Goal: Navigation & Orientation: Find specific page/section

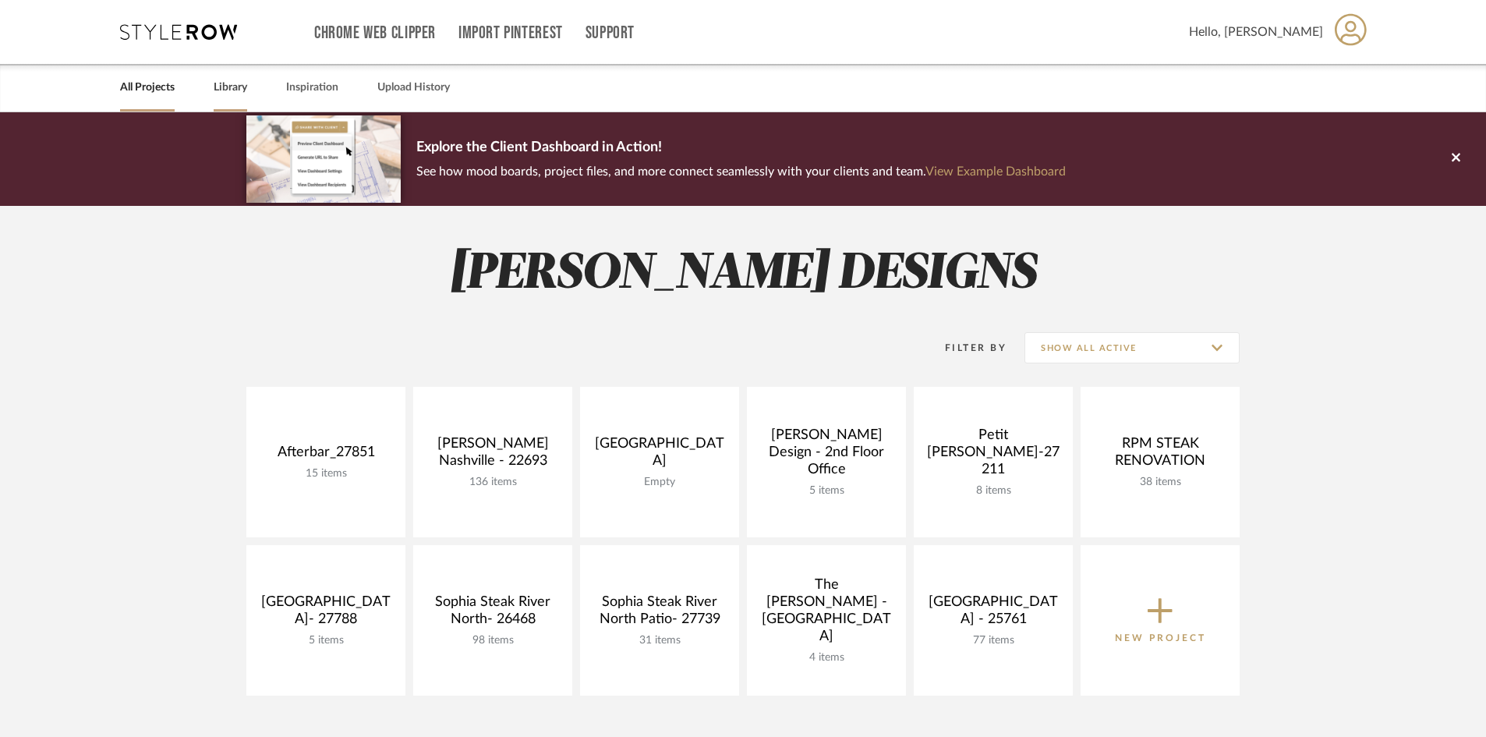
click at [240, 90] on link "Library" at bounding box center [231, 87] width 34 height 21
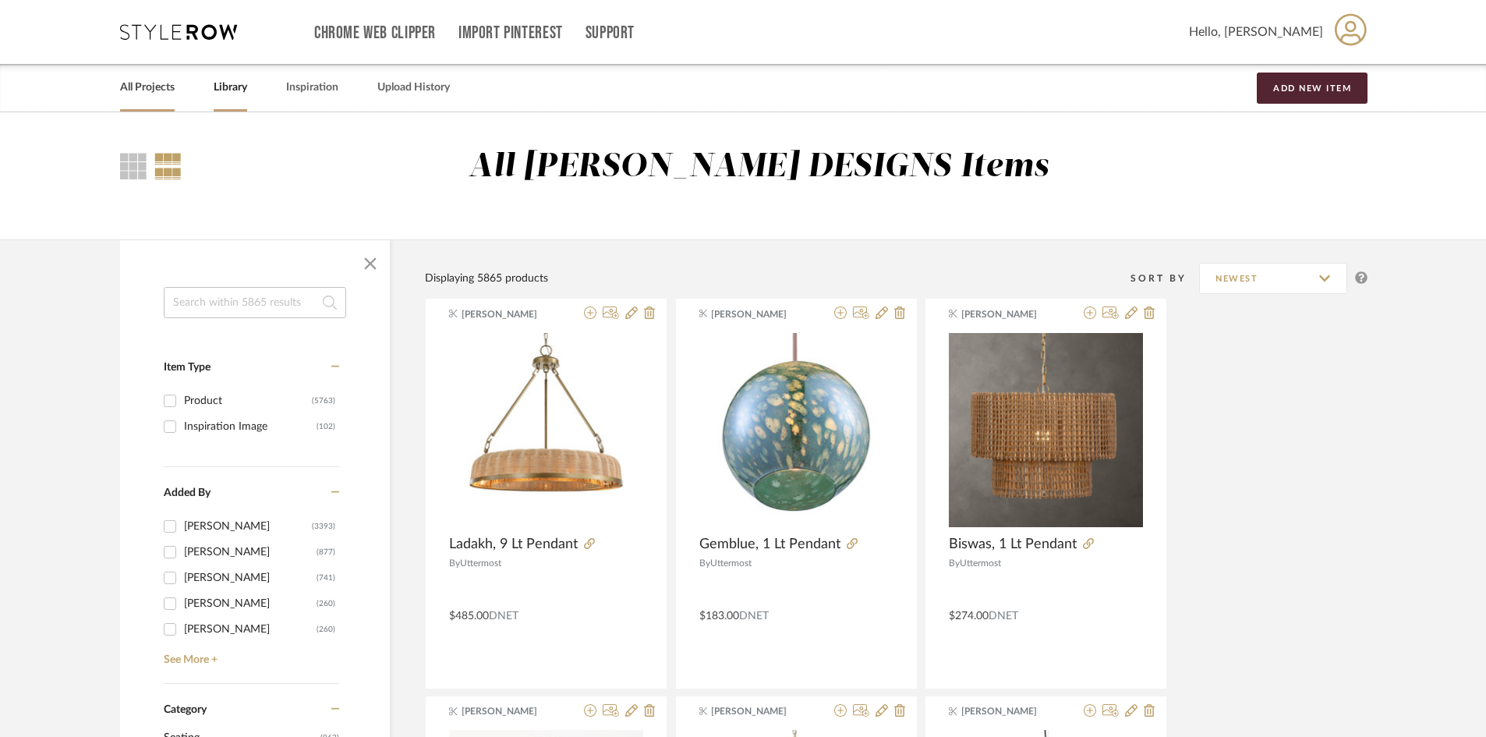
click at [152, 96] on link "All Projects" at bounding box center [147, 87] width 55 height 21
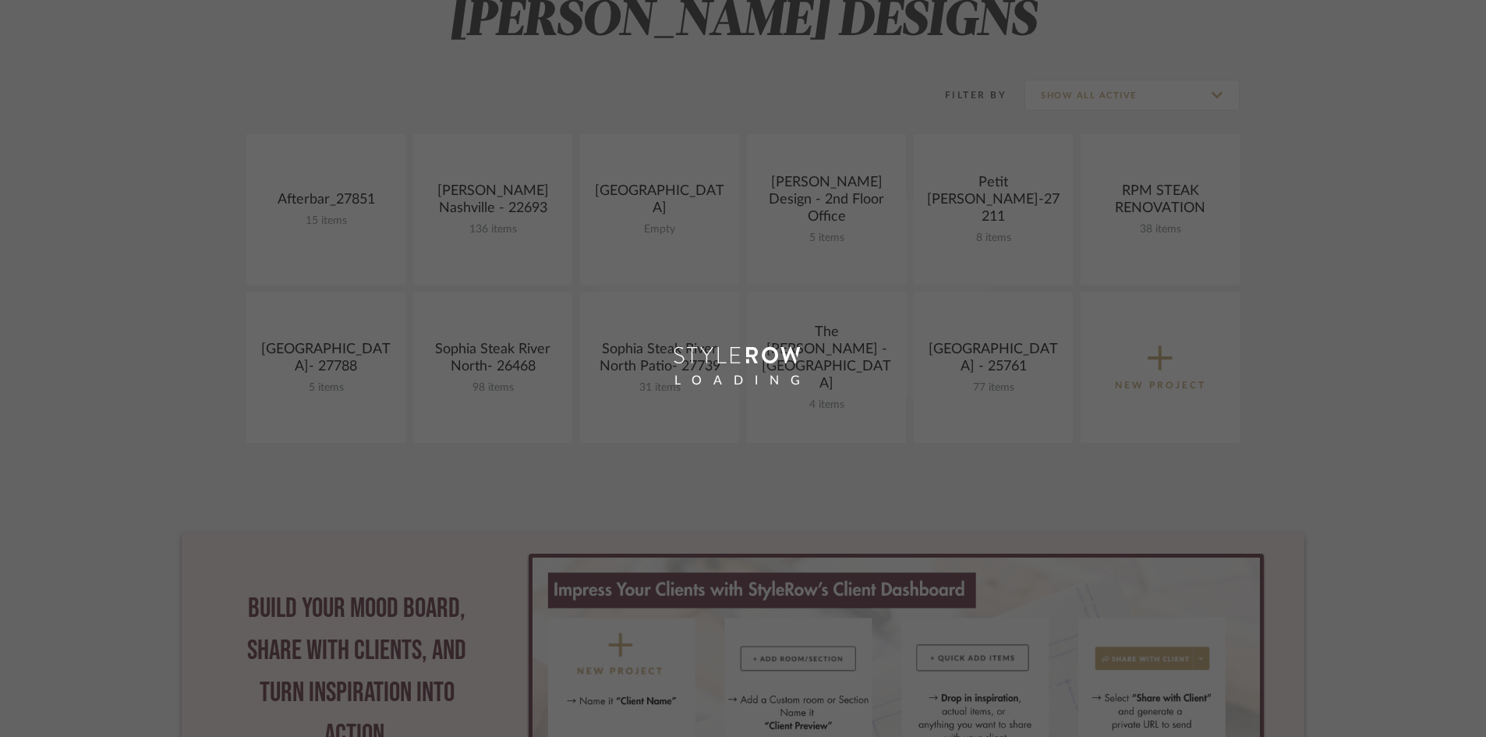
scroll to position [312, 0]
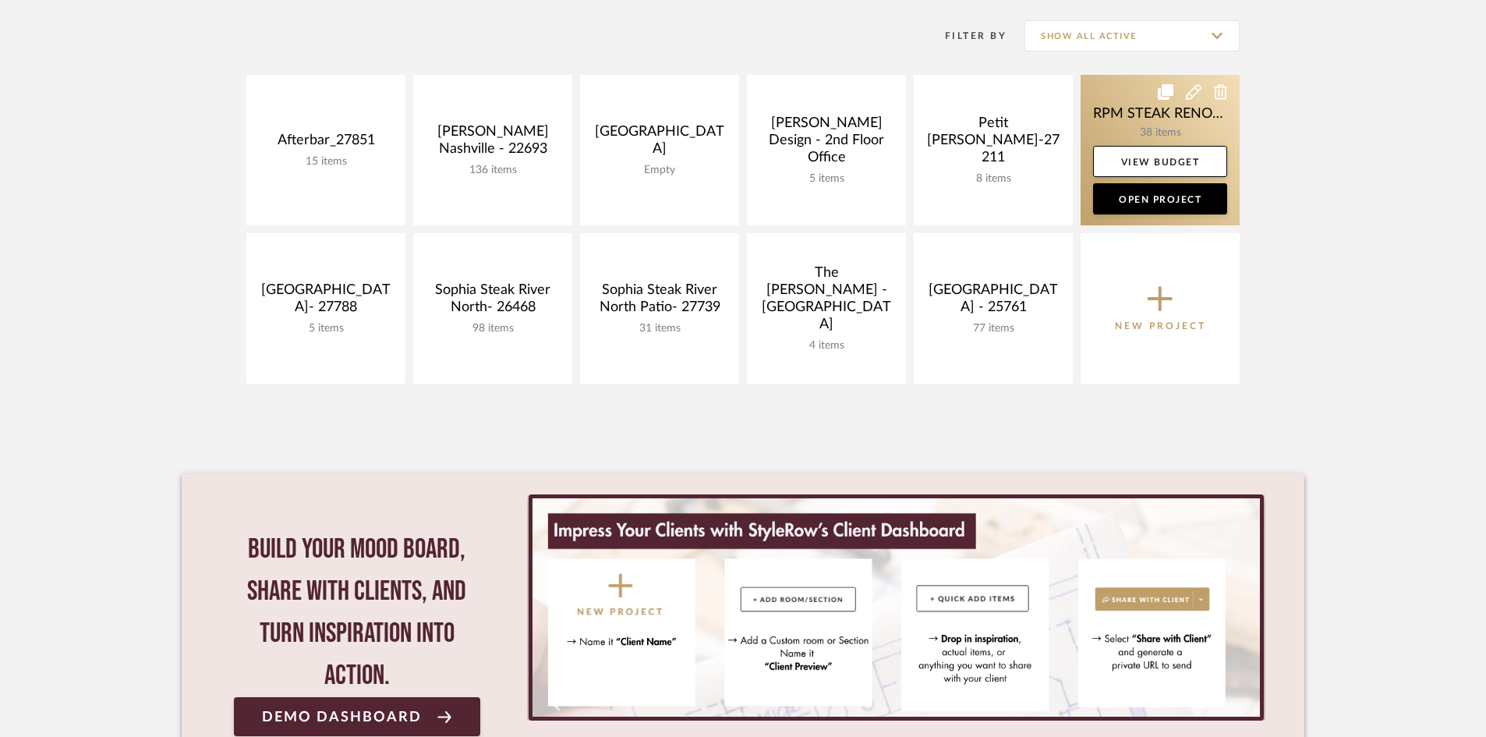
click at [1152, 118] on link at bounding box center [1160, 150] width 159 height 150
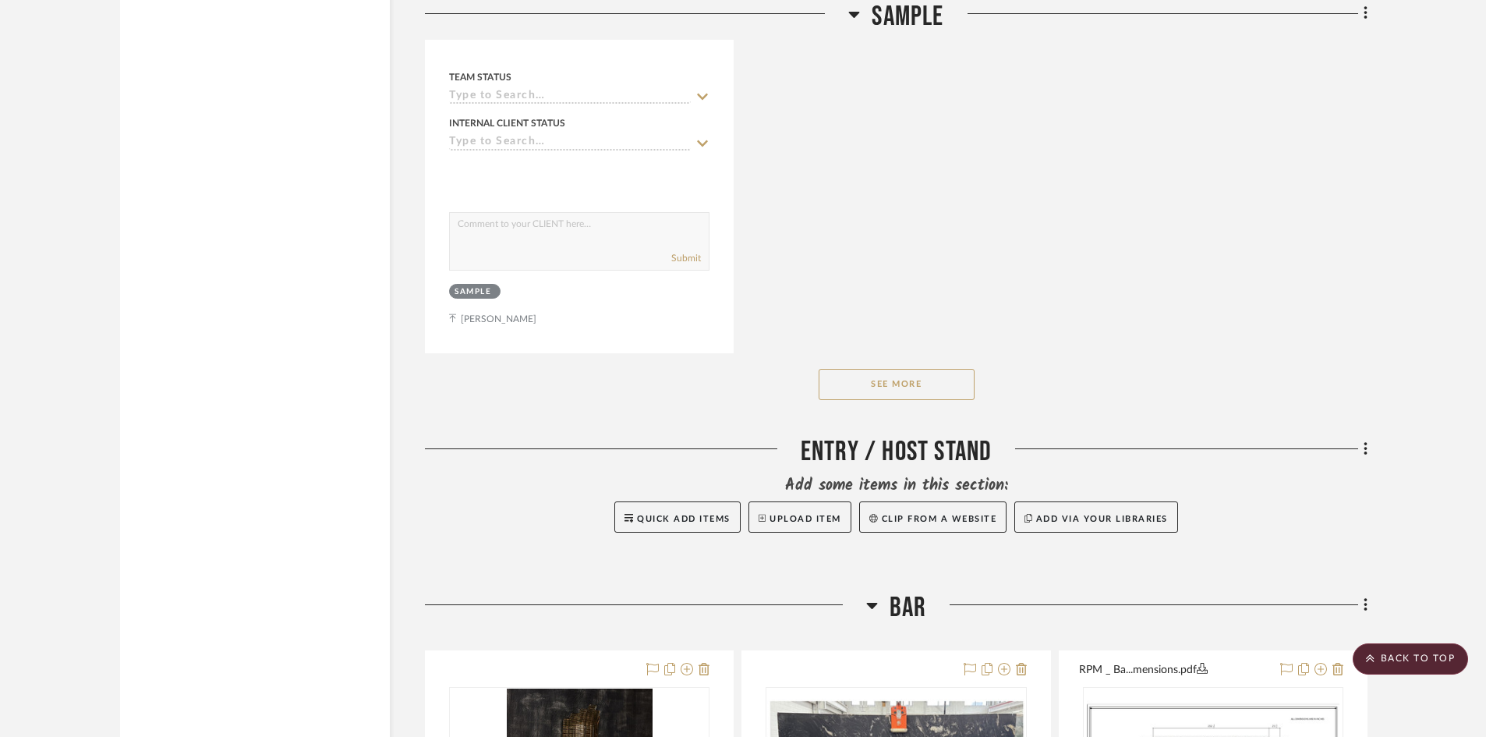
scroll to position [8733, 0]
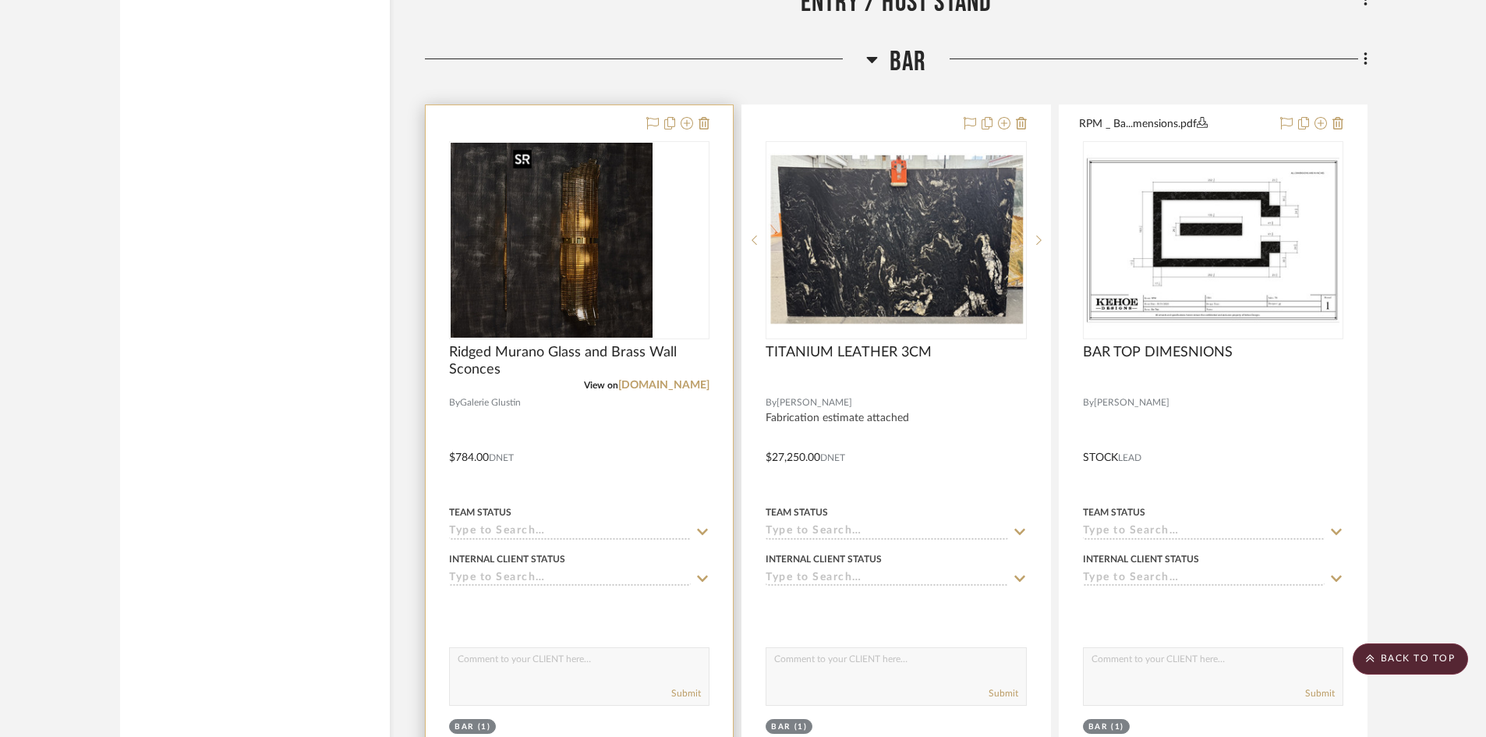
click at [607, 234] on div at bounding box center [579, 240] width 260 height 198
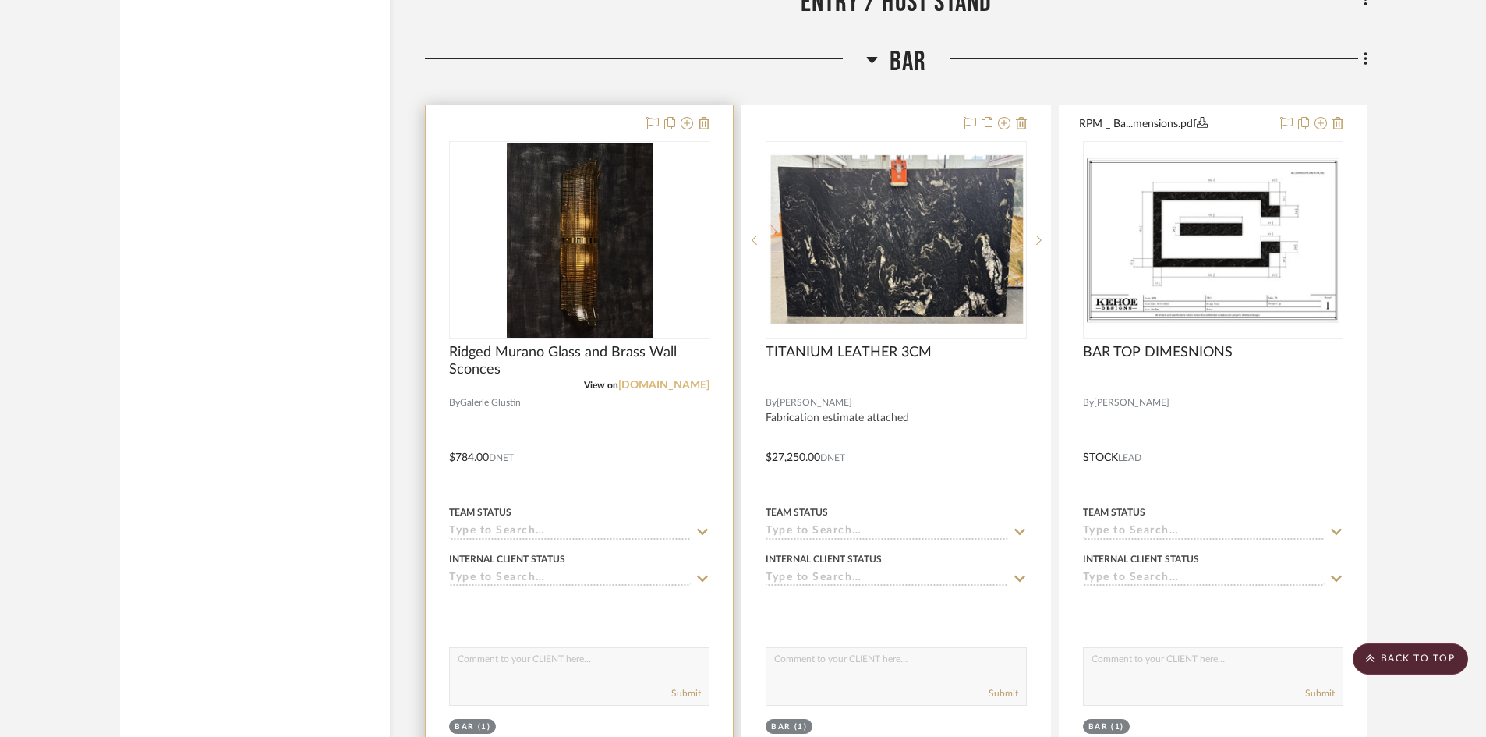
click at [679, 385] on link "[DOMAIN_NAME]" at bounding box center [663, 385] width 91 height 11
